Goal: Information Seeking & Learning: Learn about a topic

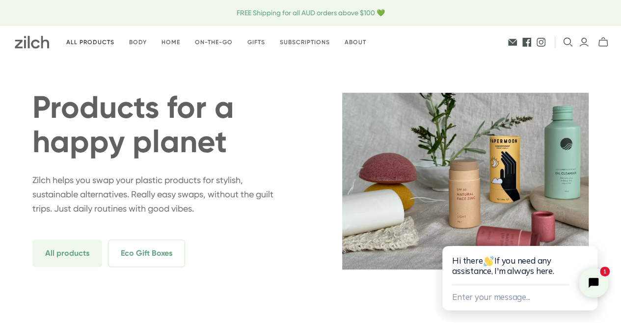
click at [86, 42] on link "All products" at bounding box center [90, 42] width 63 height 23
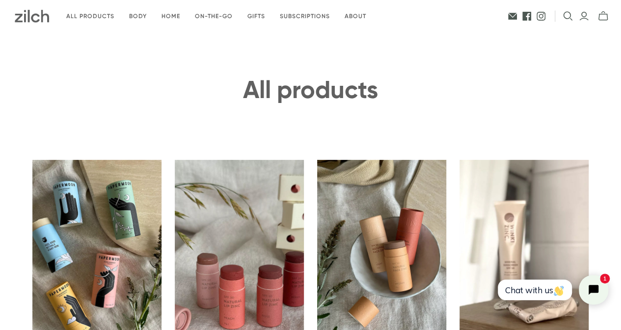
click at [33, 19] on img at bounding box center [32, 16] width 34 height 13
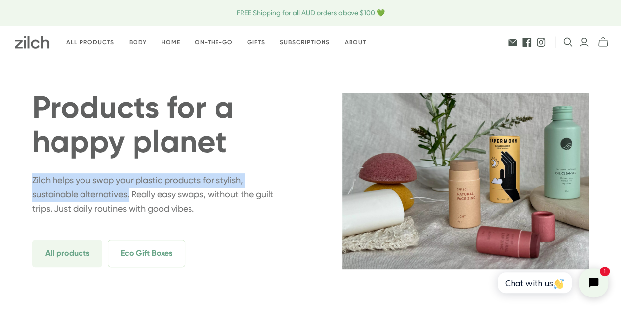
drag, startPoint x: 33, startPoint y: 181, endPoint x: 131, endPoint y: 197, distance: 98.6
click at [131, 197] on p "Zilch helps you swap your plastic products for stylish, sustainable alternative…" at bounding box center [155, 194] width 247 height 42
copy p "Zilch helps you swap your plastic products for stylish, sustainable alternative…"
click at [76, 39] on link "All products" at bounding box center [90, 42] width 63 height 23
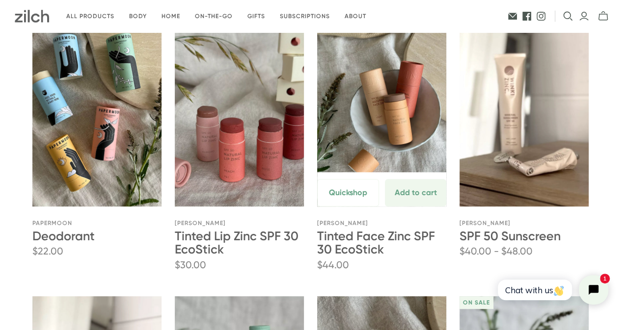
click at [352, 13] on link "Tinted Face Zinc SPF 30 EcoStick" at bounding box center [381, 110] width 129 height 194
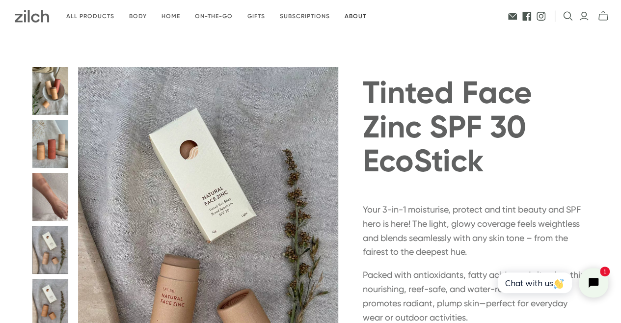
click at [359, 16] on link "About" at bounding box center [355, 16] width 36 height 23
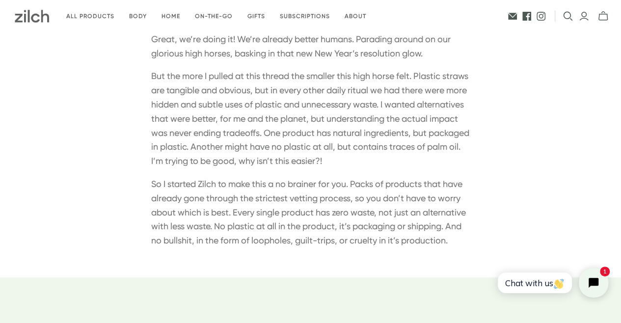
scroll to position [196, 0]
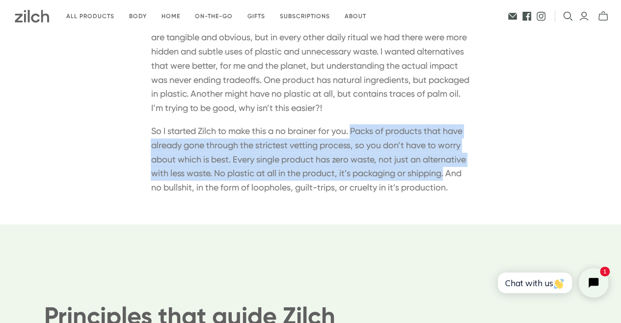
drag, startPoint x: 357, startPoint y: 131, endPoint x: 188, endPoint y: 189, distance: 178.7
click at [188, 189] on p "So I started Zilch to make this a no brainer for you. Packs of products that ha…" at bounding box center [310, 159] width 319 height 71
copy p "Packs of products that have already gone through the strictest vetting process,…"
click at [349, 14] on link "About" at bounding box center [355, 16] width 36 height 23
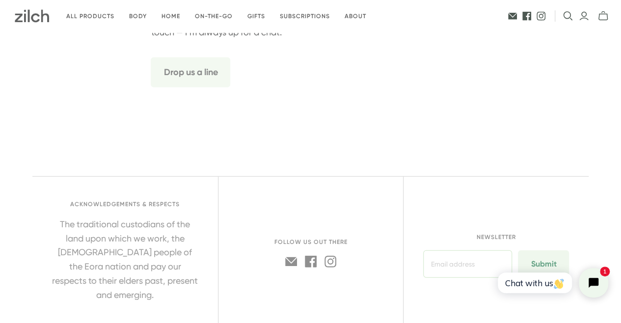
scroll to position [1129, 0]
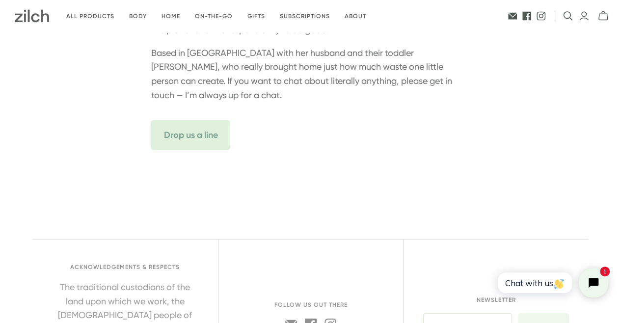
click at [205, 136] on link "Drop us a line" at bounding box center [191, 135] width 80 height 30
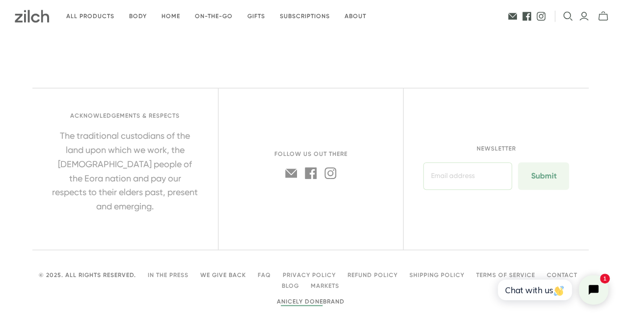
click at [214, 272] on link "We give back" at bounding box center [223, 275] width 46 height 7
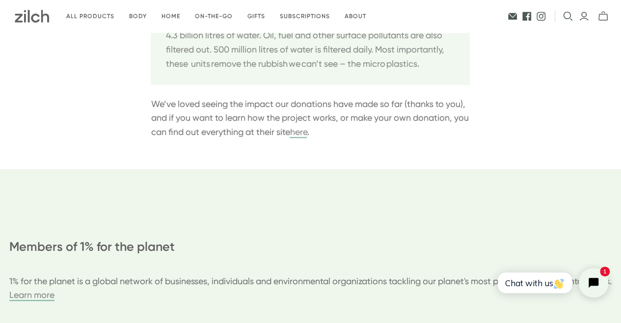
scroll to position [344, 0]
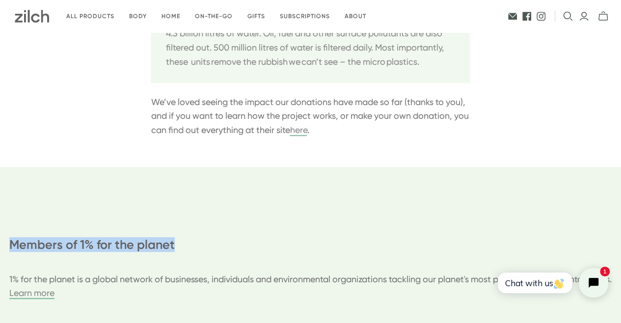
drag, startPoint x: 176, startPoint y: 245, endPoint x: 6, endPoint y: 245, distance: 169.9
click at [9, 245] on h3 "Members of 1% for the planet" at bounding box center [310, 245] width 603 height 14
copy h3 "Members of 1% for the planet"
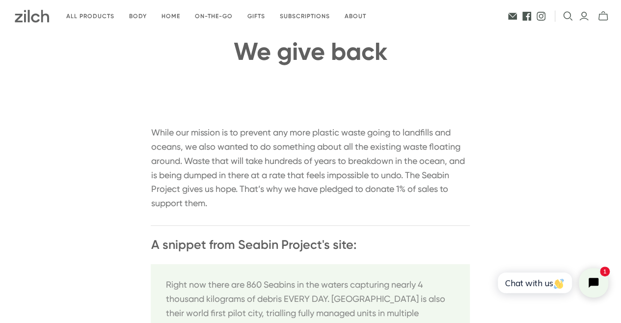
scroll to position [0, 0]
